Goal: Task Accomplishment & Management: Manage account settings

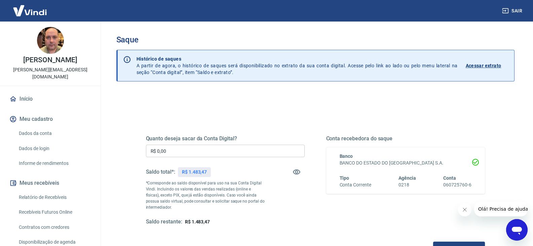
click at [184, 155] on input "R$ 0,00" at bounding box center [225, 150] width 159 height 12
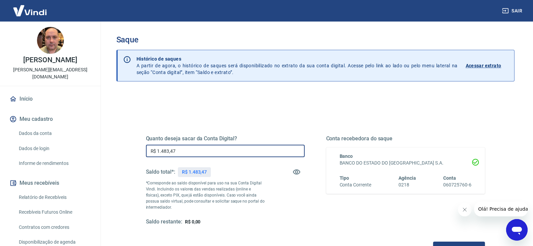
scroll to position [34, 0]
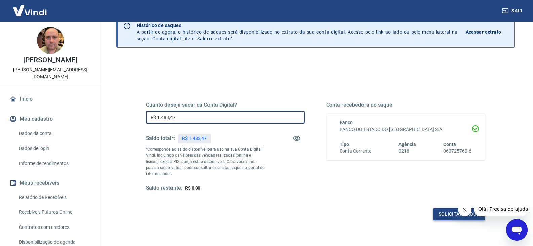
type input "R$ 1.483,47"
click at [449, 215] on button "Solicitar saque" at bounding box center [459, 214] width 52 height 12
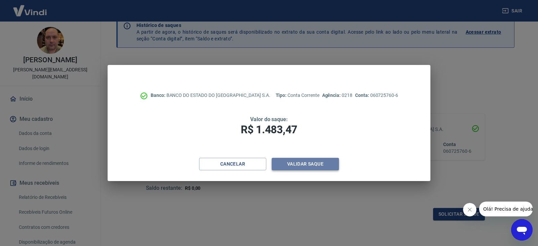
click at [313, 164] on button "Validar saque" at bounding box center [304, 164] width 67 height 12
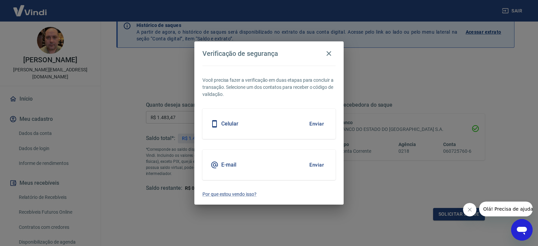
click at [315, 123] on button "Enviar" at bounding box center [316, 124] width 22 height 14
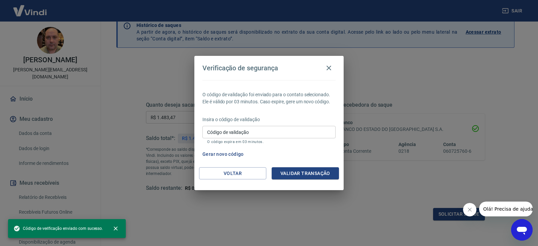
click at [224, 135] on input "Código de validação" at bounding box center [268, 132] width 133 height 12
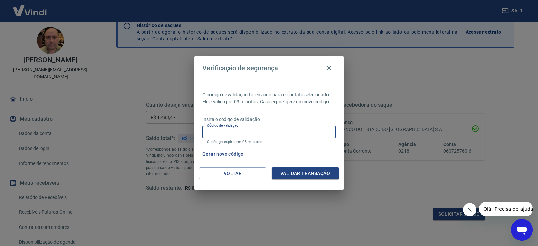
click at [214, 154] on button "Gerar novo código" at bounding box center [223, 154] width 47 height 12
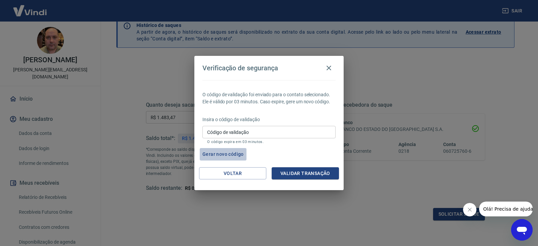
click at [231, 153] on button "Gerar novo código" at bounding box center [223, 154] width 47 height 12
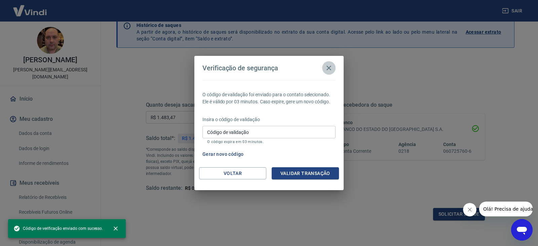
click at [328, 66] on icon "button" at bounding box center [329, 68] width 8 height 8
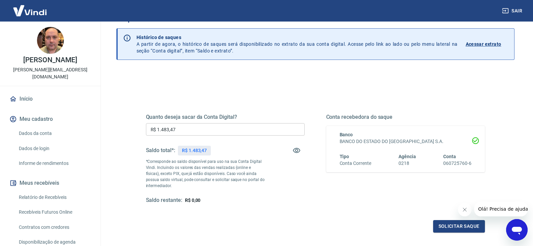
scroll to position [0, 0]
